Goal: Task Accomplishment & Management: Use online tool/utility

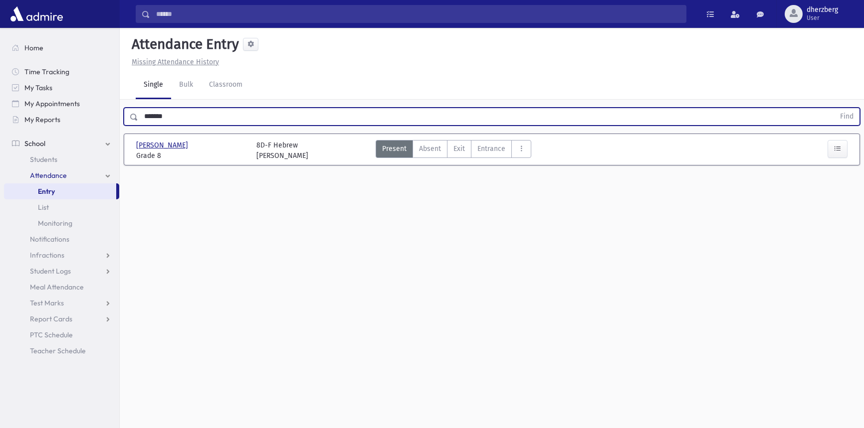
scroll to position [22, 0]
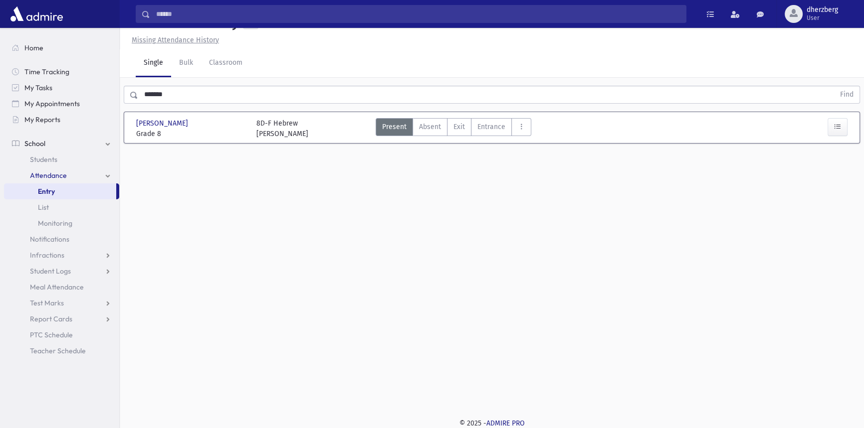
drag, startPoint x: 202, startPoint y: 82, endPoint x: 193, endPoint y: 86, distance: 9.6
click at [195, 85] on div "******* Find" at bounding box center [492, 93] width 744 height 30
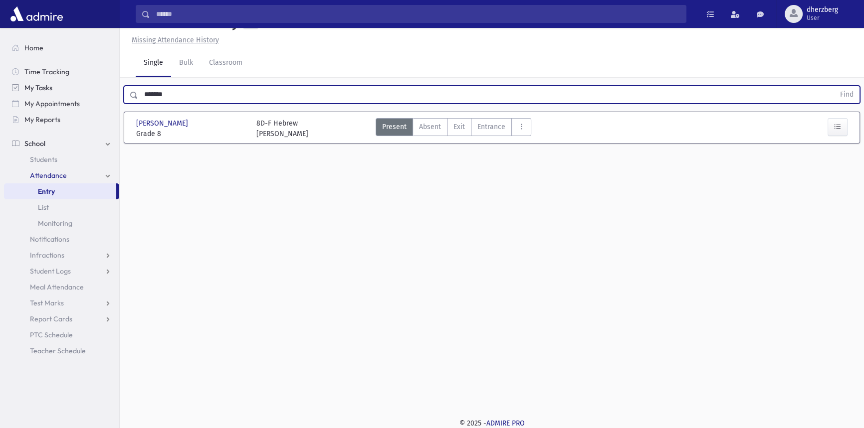
drag, startPoint x: 188, startPoint y: 90, endPoint x: 91, endPoint y: 93, distance: 97.3
click at [91, 93] on div "Search Results Students" at bounding box center [432, 203] width 864 height 451
click at [834, 86] on button "Find" at bounding box center [846, 94] width 25 height 17
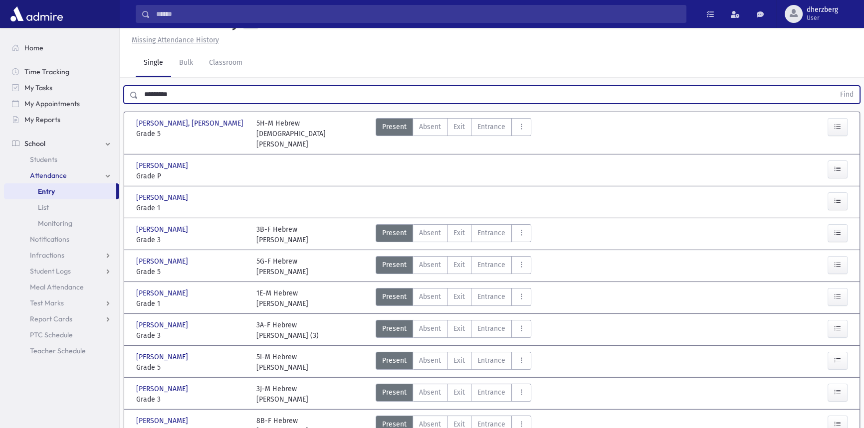
click at [834, 86] on button "Find" at bounding box center [846, 94] width 25 height 17
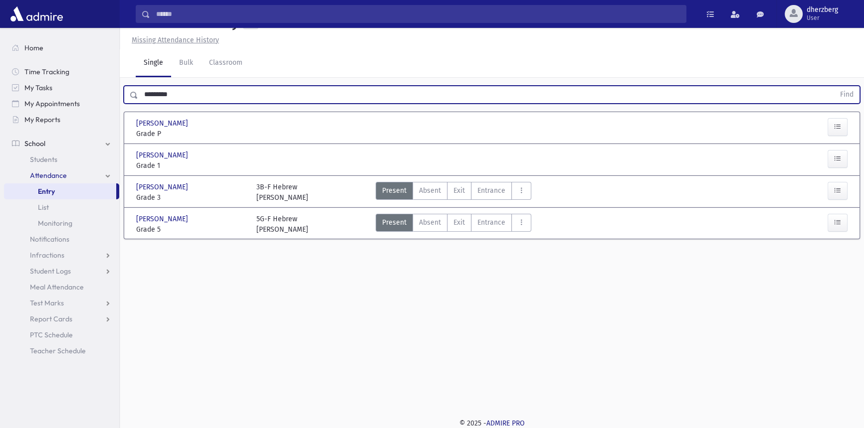
drag, startPoint x: 199, startPoint y: 95, endPoint x: 0, endPoint y: 73, distance: 200.1
click at [82, 80] on div "Search Results Students" at bounding box center [432, 203] width 864 height 451
click at [834, 86] on button "Find" at bounding box center [846, 94] width 25 height 17
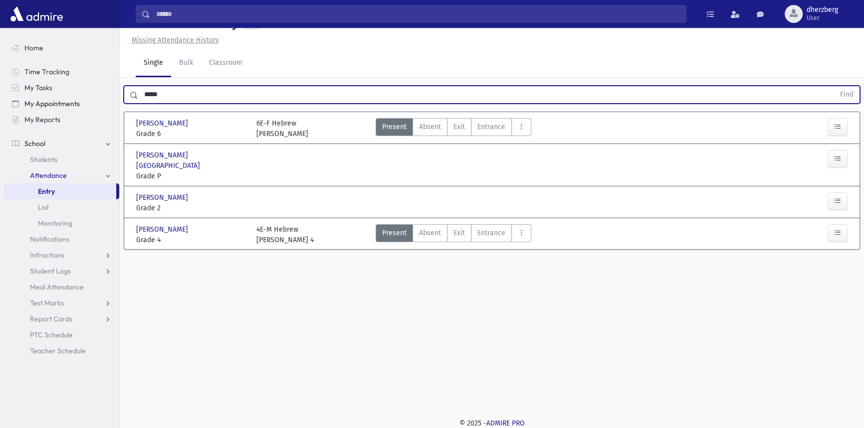
drag, startPoint x: 170, startPoint y: 95, endPoint x: 37, endPoint y: 100, distance: 133.2
click at [37, 105] on div "Search Results Students" at bounding box center [432, 203] width 864 height 451
click at [834, 86] on button "Find" at bounding box center [846, 94] width 25 height 17
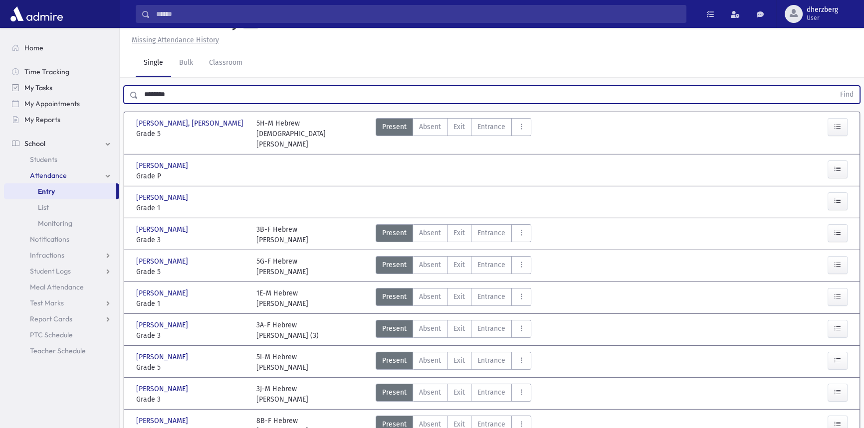
click at [834, 86] on button "Find" at bounding box center [846, 94] width 25 height 17
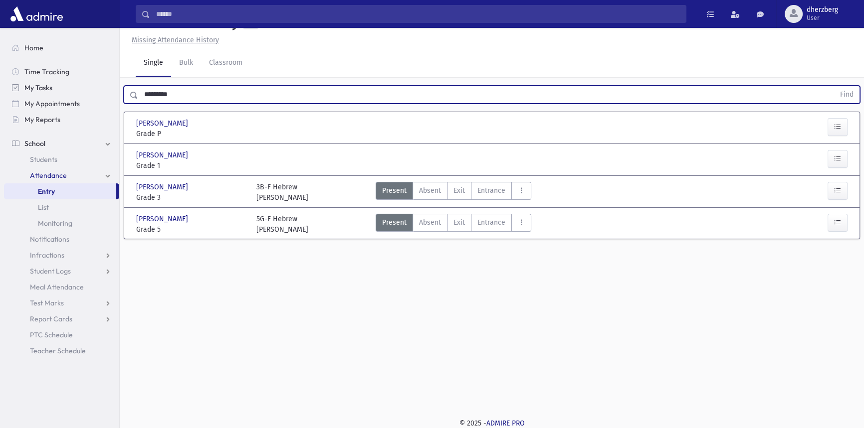
drag, startPoint x: 199, startPoint y: 100, endPoint x: 94, endPoint y: 86, distance: 106.1
click at [94, 86] on div "Search Results Students" at bounding box center [432, 203] width 864 height 451
click at [834, 86] on button "Find" at bounding box center [846, 94] width 25 height 17
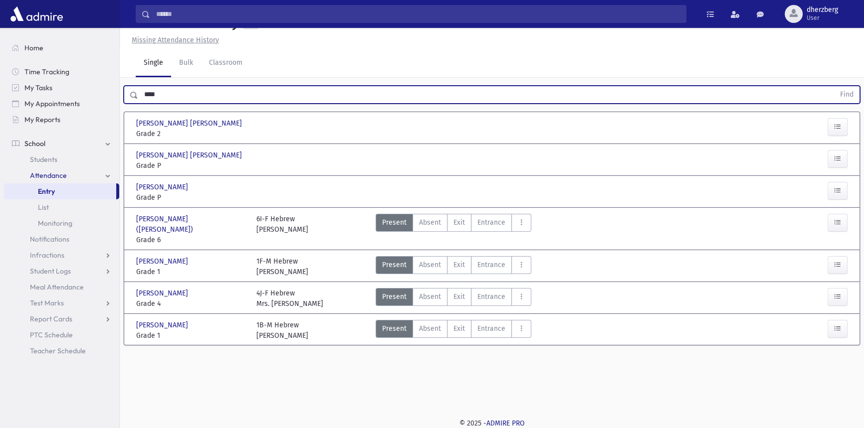
click at [834, 86] on button "Find" at bounding box center [846, 94] width 25 height 17
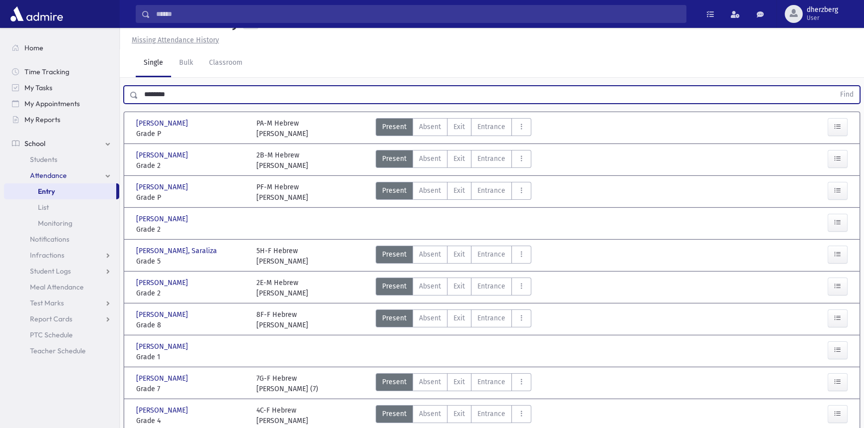
type input "********"
click at [834, 86] on button "Find" at bounding box center [846, 94] width 25 height 17
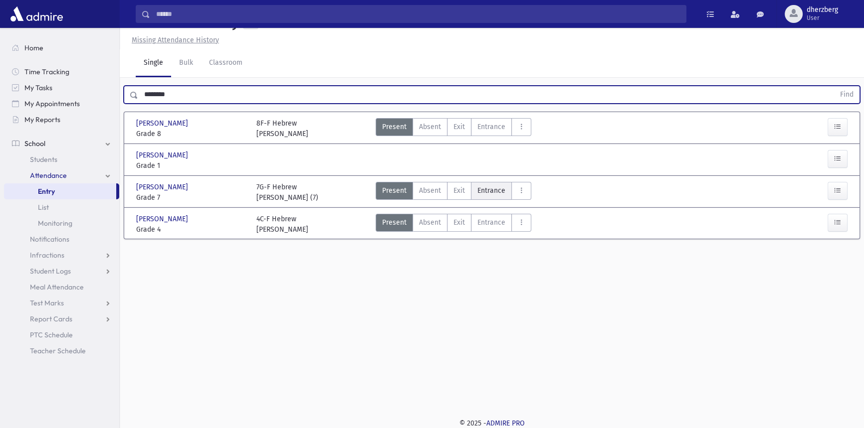
click at [488, 192] on span "Entrance" at bounding box center [491, 190] width 28 height 10
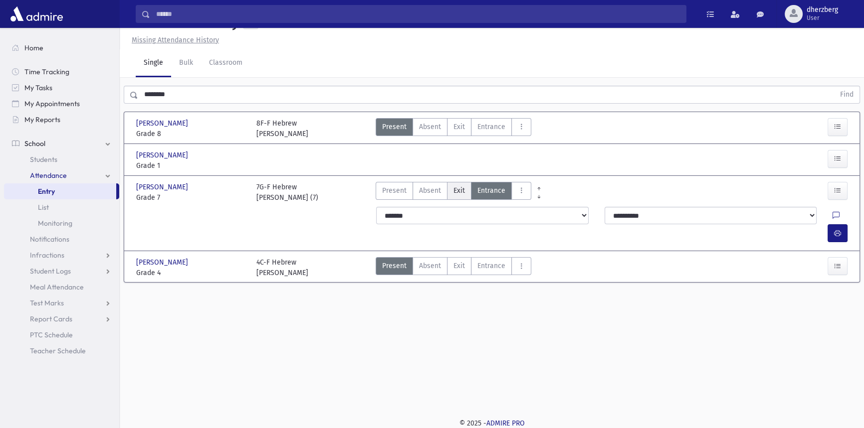
click at [465, 189] on label "Exit Ex" at bounding box center [459, 191] width 24 height 18
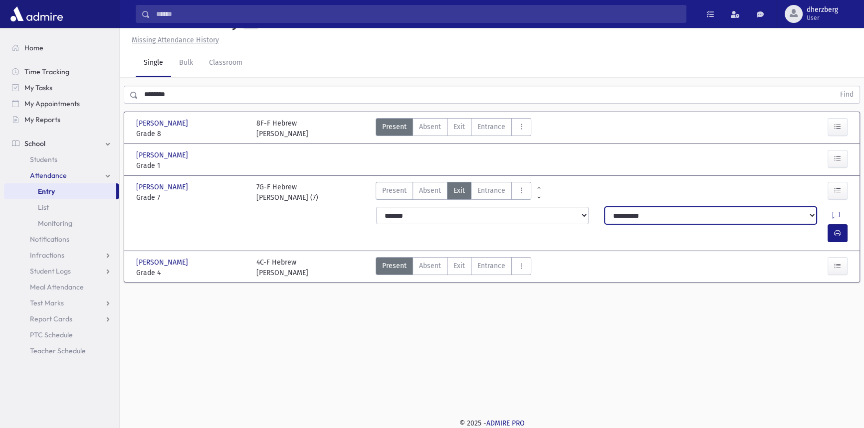
drag, startPoint x: 668, startPoint y: 212, endPoint x: 662, endPoint y: 209, distance: 7.4
click at [668, 212] on select "**********" at bounding box center [710, 216] width 212 height 18
select select "**********"
click at [604, 207] on select "**********" at bounding box center [710, 216] width 212 height 18
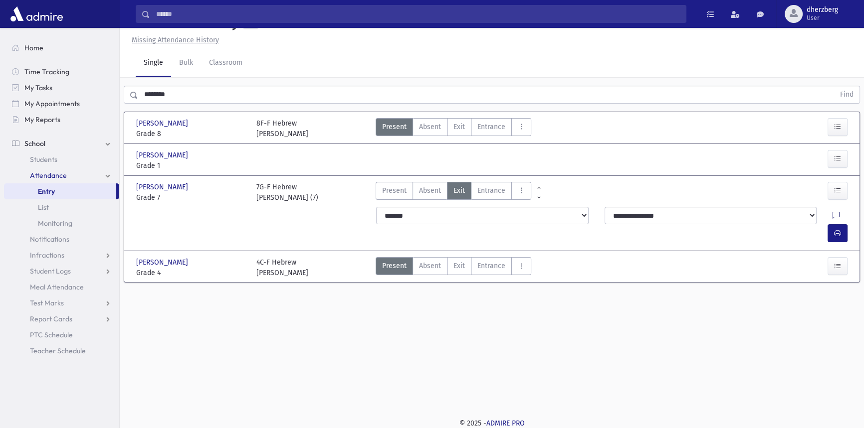
click at [832, 211] on link at bounding box center [835, 218] width 7 height 14
click at [781, 264] on textarea "Note" at bounding box center [792, 266] width 117 height 38
type textarea "*****"
click at [836, 299] on button "Save" at bounding box center [836, 303] width 28 height 18
click at [836, 229] on icon "button" at bounding box center [837, 233] width 7 height 8
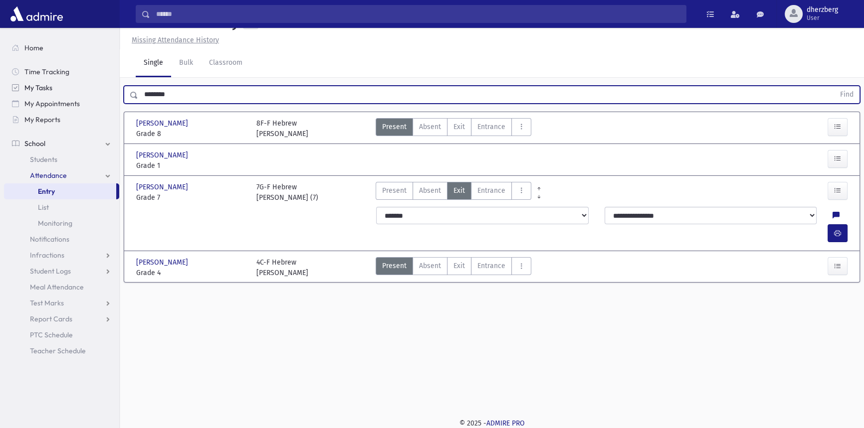
drag, startPoint x: 186, startPoint y: 92, endPoint x: 78, endPoint y: 86, distance: 108.4
click at [78, 86] on div "Search Results Students" at bounding box center [432, 203] width 864 height 451
click at [834, 86] on button "Find" at bounding box center [846, 94] width 25 height 17
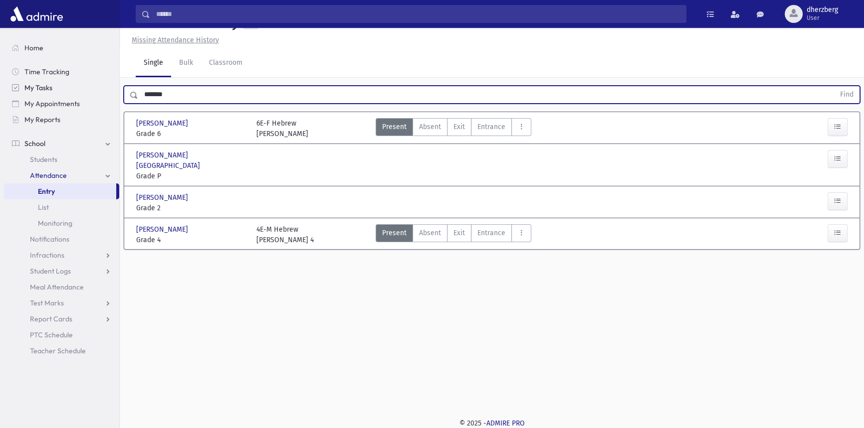
drag, startPoint x: 184, startPoint y: 91, endPoint x: 49, endPoint y: 84, distance: 135.3
click at [49, 84] on div "Search Results Students" at bounding box center [432, 203] width 864 height 451
type input "*******"
click at [834, 86] on button "Find" at bounding box center [846, 94] width 25 height 17
